Goal: Task Accomplishment & Management: Manage account settings

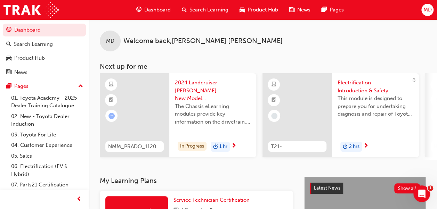
click at [155, 10] on span "Dashboard" at bounding box center [157, 10] width 26 height 8
click at [428, 9] on span "MD" at bounding box center [427, 10] width 8 height 8
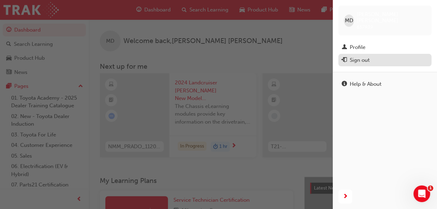
click at [373, 56] on div "Sign out" at bounding box center [385, 60] width 86 height 9
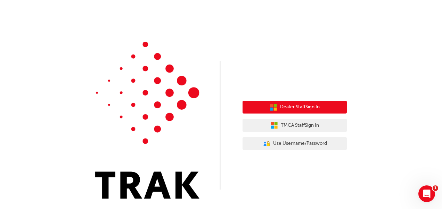
click at [282, 109] on span "Dealer Staff Sign In" at bounding box center [300, 107] width 40 height 8
click at [276, 105] on icon "button" at bounding box center [275, 105] width 3 height 3
